Goal: Information Seeking & Learning: Learn about a topic

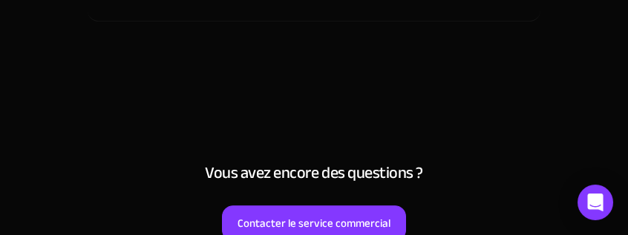
scroll to position [8340, 0]
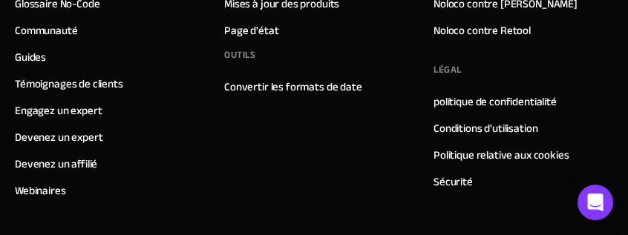
scroll to position [9783, 0]
